Goal: Navigation & Orientation: Go to known website

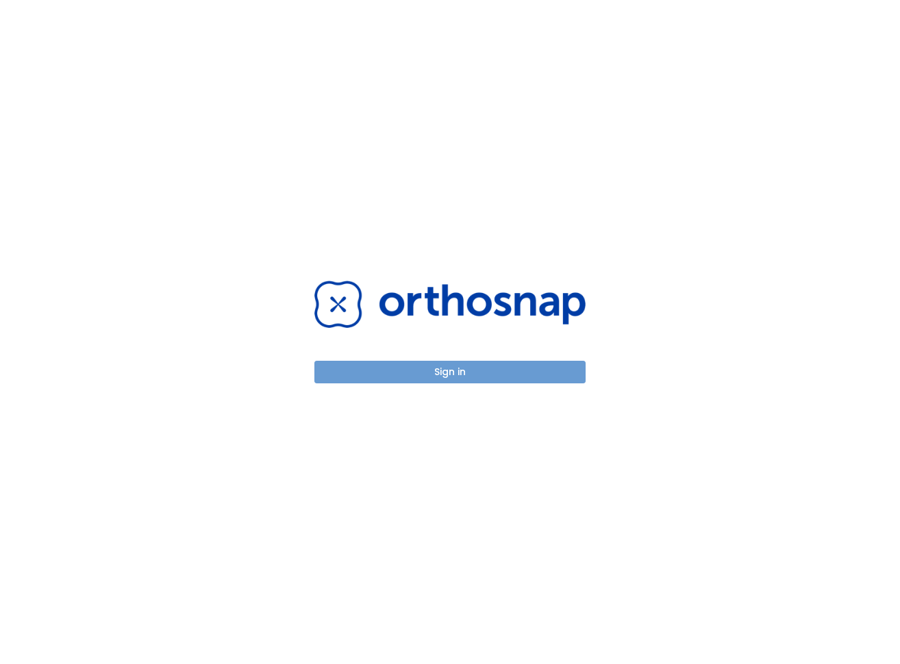
click at [505, 370] on button "Sign in" at bounding box center [449, 372] width 271 height 23
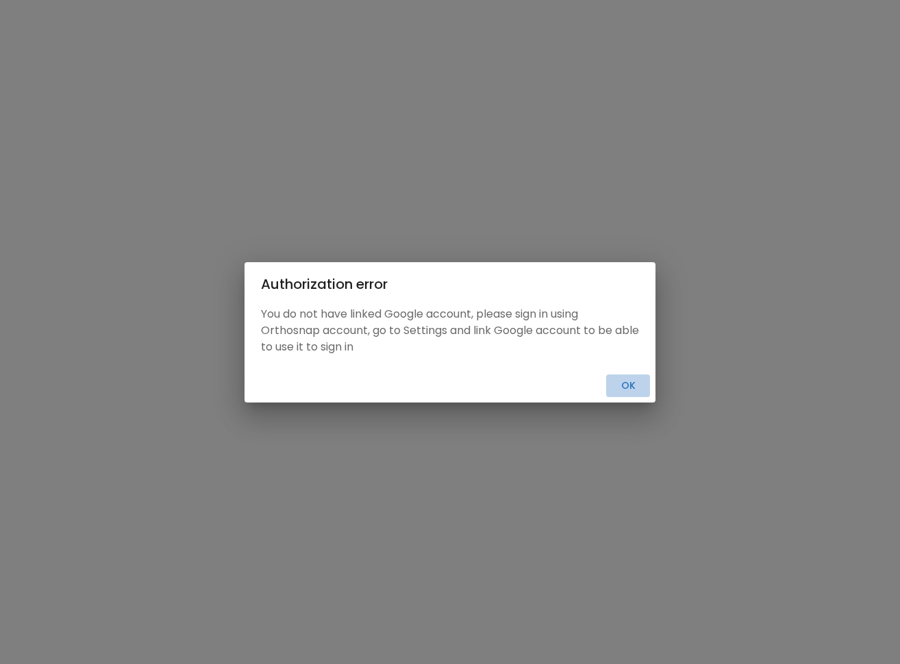
click at [630, 390] on button "Ok" at bounding box center [628, 386] width 44 height 23
